Goal: Information Seeking & Learning: Learn about a topic

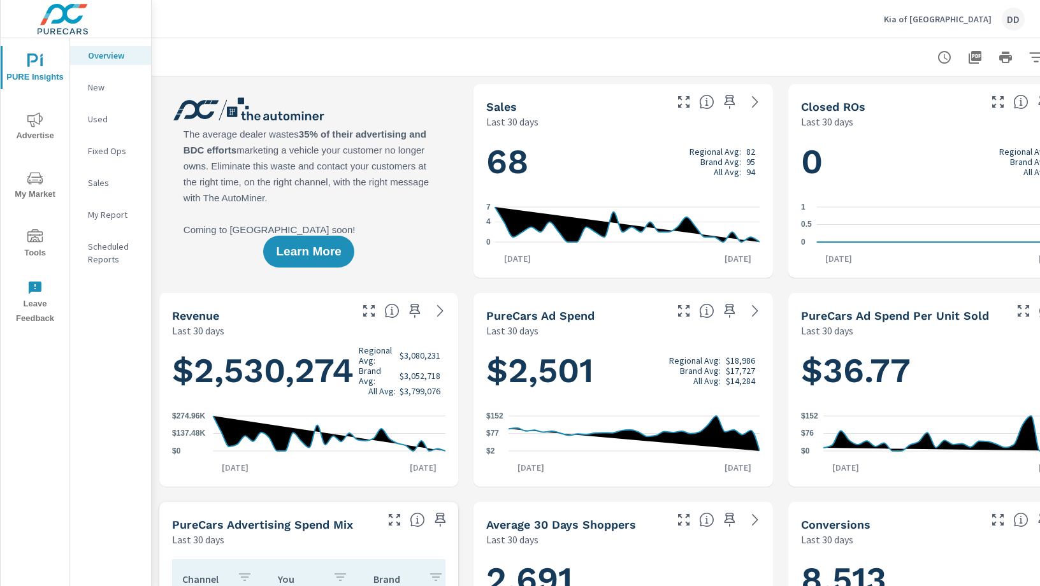
click at [46, 129] on span "Advertise" at bounding box center [34, 127] width 61 height 31
